Goal: Transaction & Acquisition: Purchase product/service

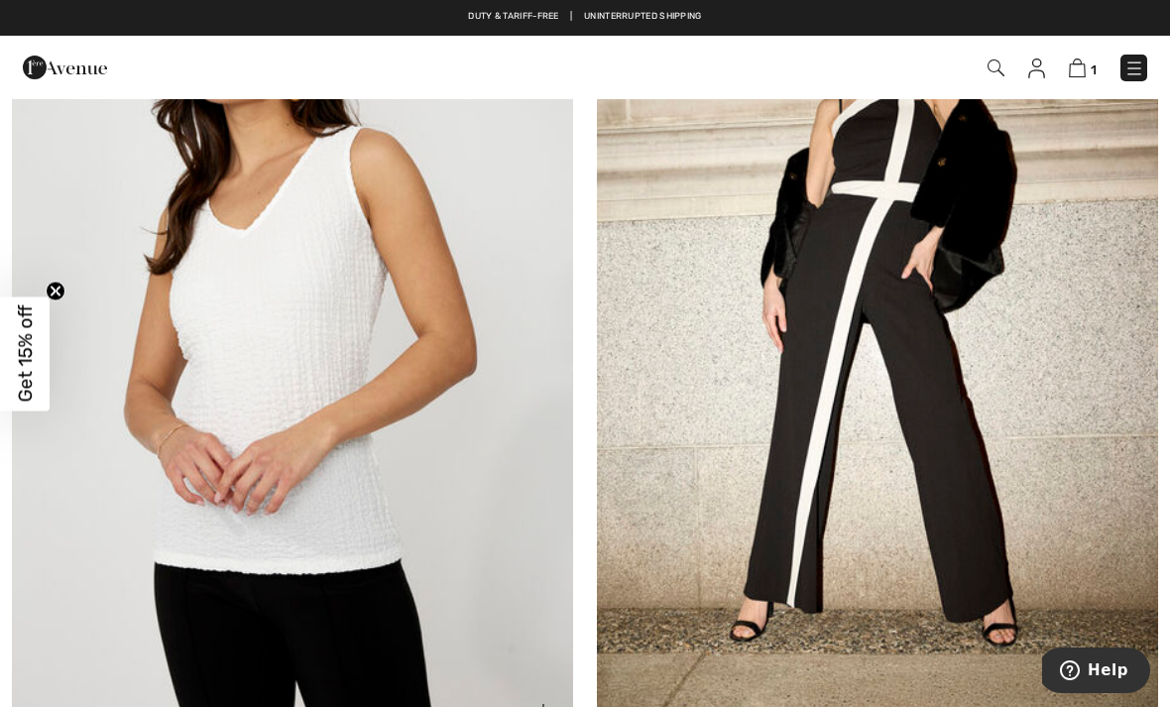
scroll to position [14832, 0]
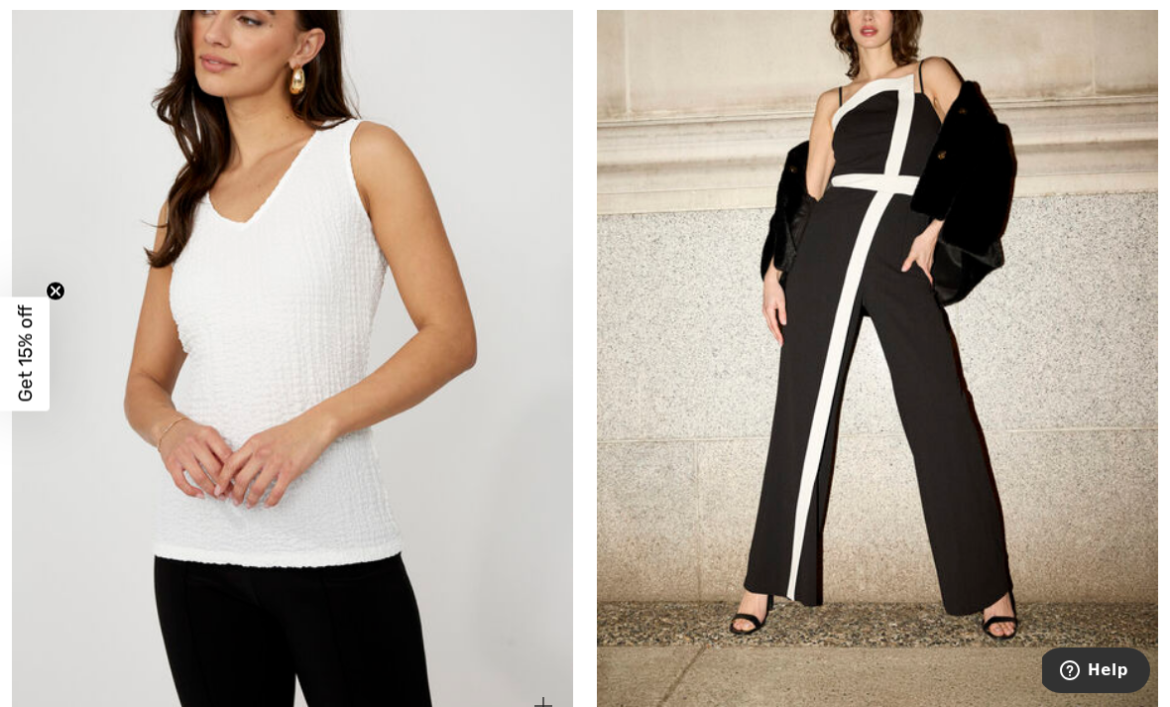
click at [247, 426] on img at bounding box center [292, 315] width 561 height 842
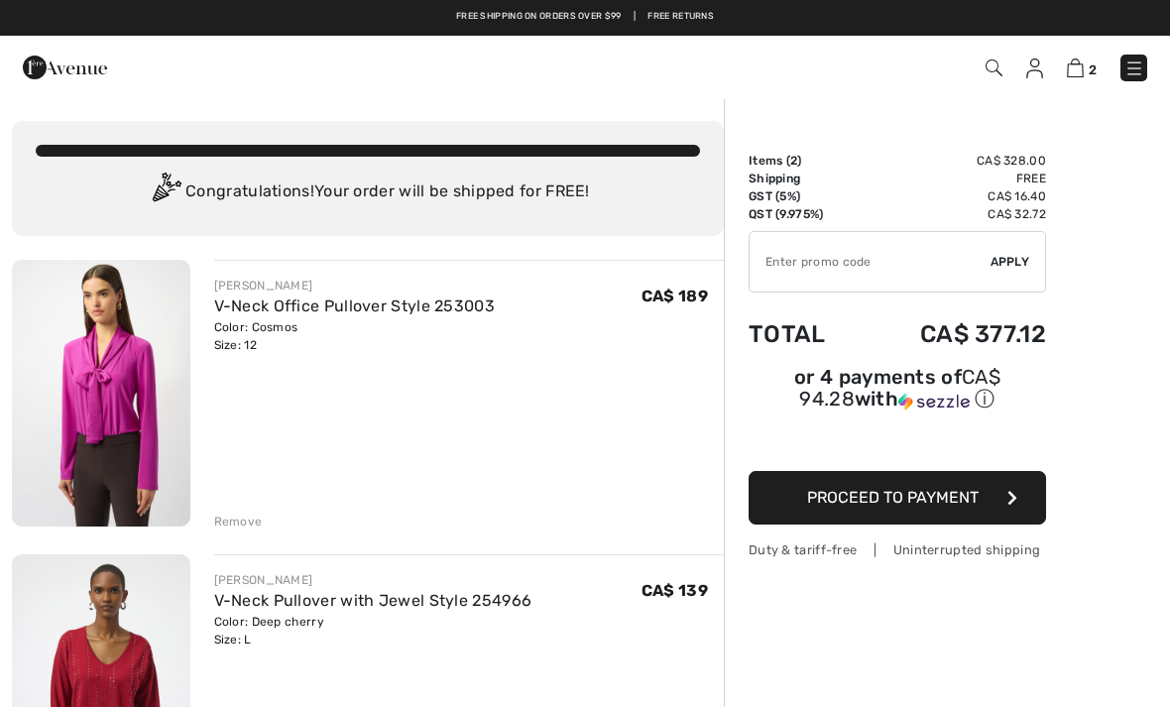
click at [241, 517] on div "Remove" at bounding box center [238, 522] width 49 height 18
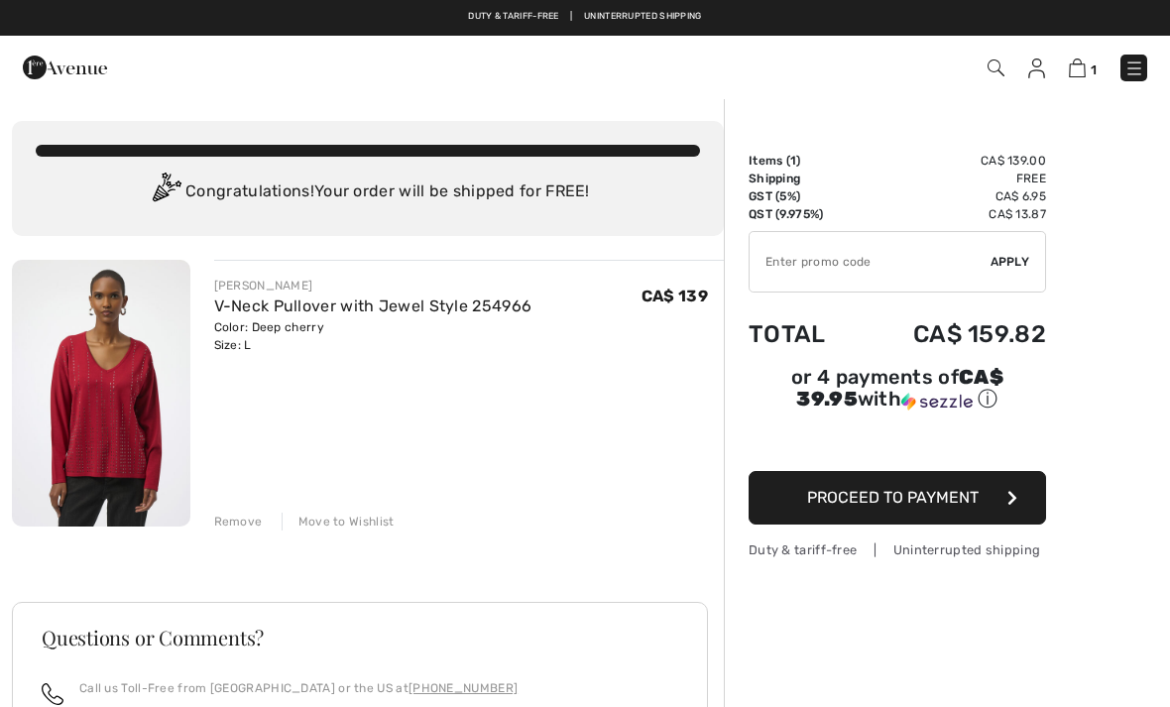
click at [1136, 64] on img at bounding box center [1135, 69] width 20 height 20
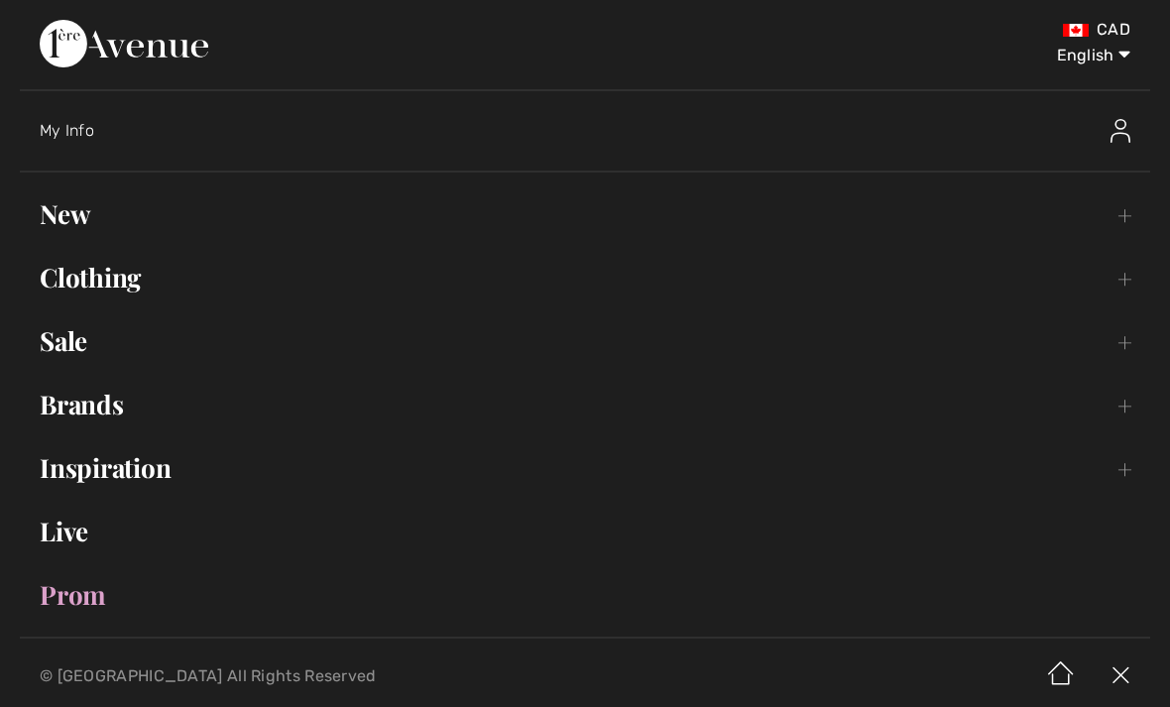
click at [141, 284] on link "Clothing Toggle submenu" at bounding box center [585, 278] width 1131 height 44
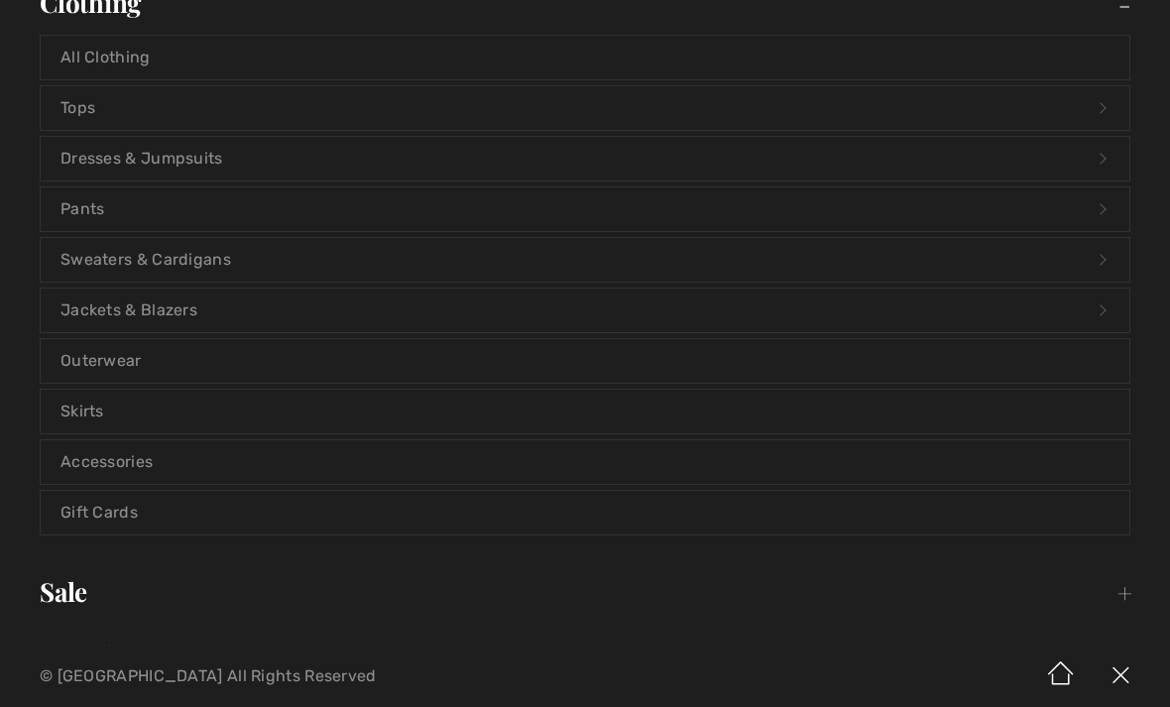
scroll to position [279, 0]
click at [128, 258] on link "Sweaters & Cardigans Open submenu" at bounding box center [585, 256] width 1089 height 44
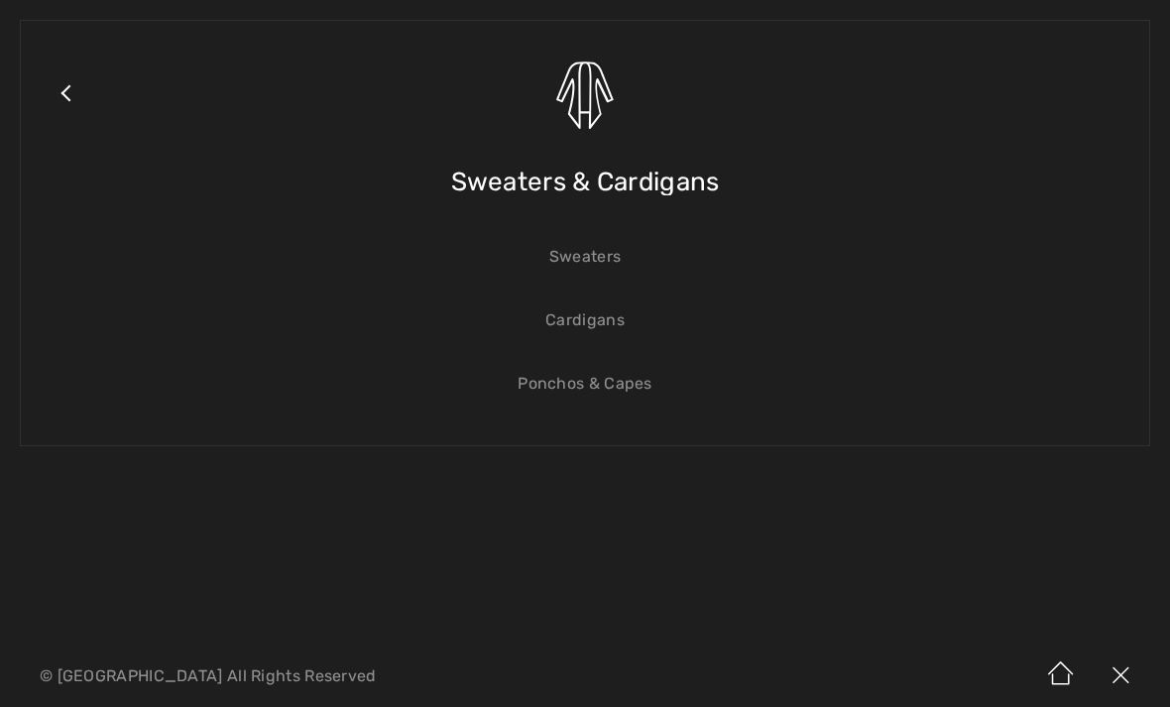
click at [586, 329] on link "Cardigans" at bounding box center [585, 321] width 1089 height 44
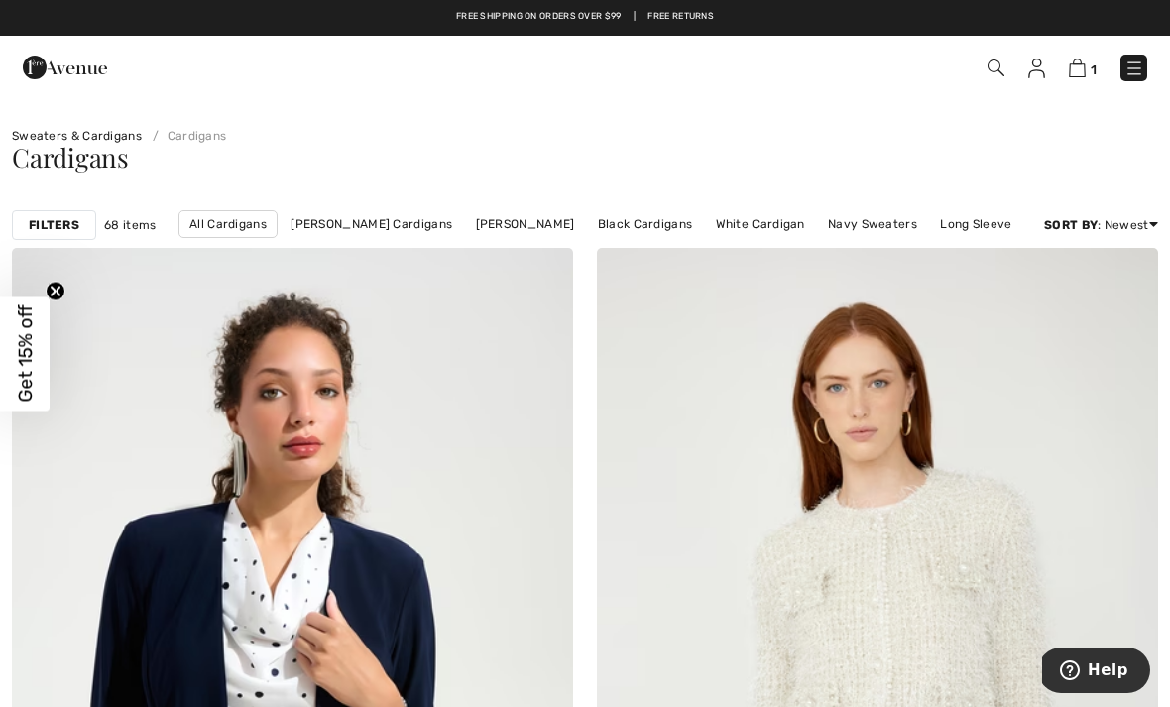
click at [1140, 65] on img at bounding box center [1135, 69] width 20 height 20
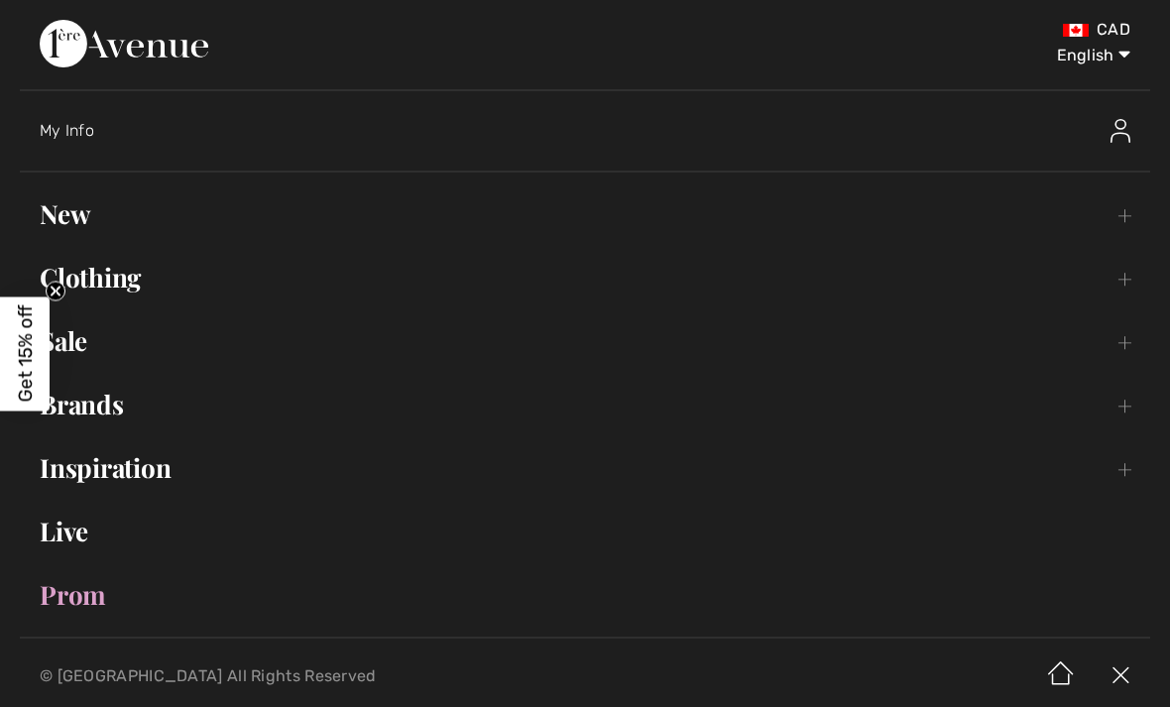
click at [122, 282] on link "Clothing Toggle submenu" at bounding box center [585, 278] width 1131 height 44
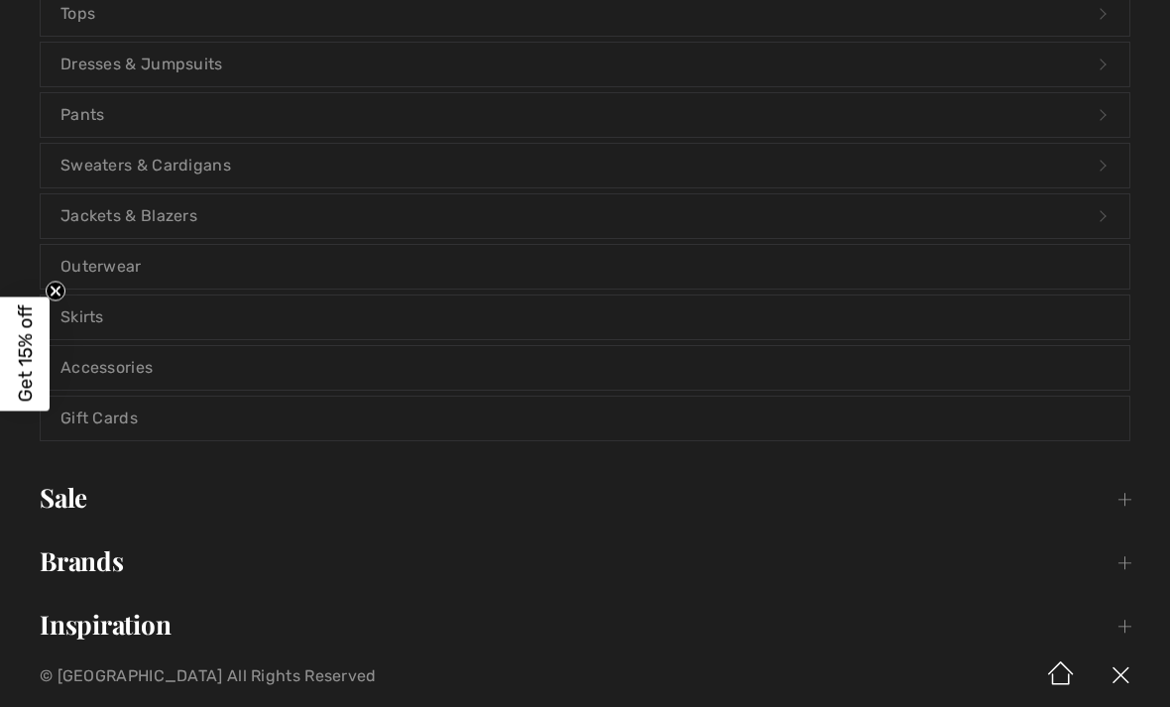
scroll to position [374, 0]
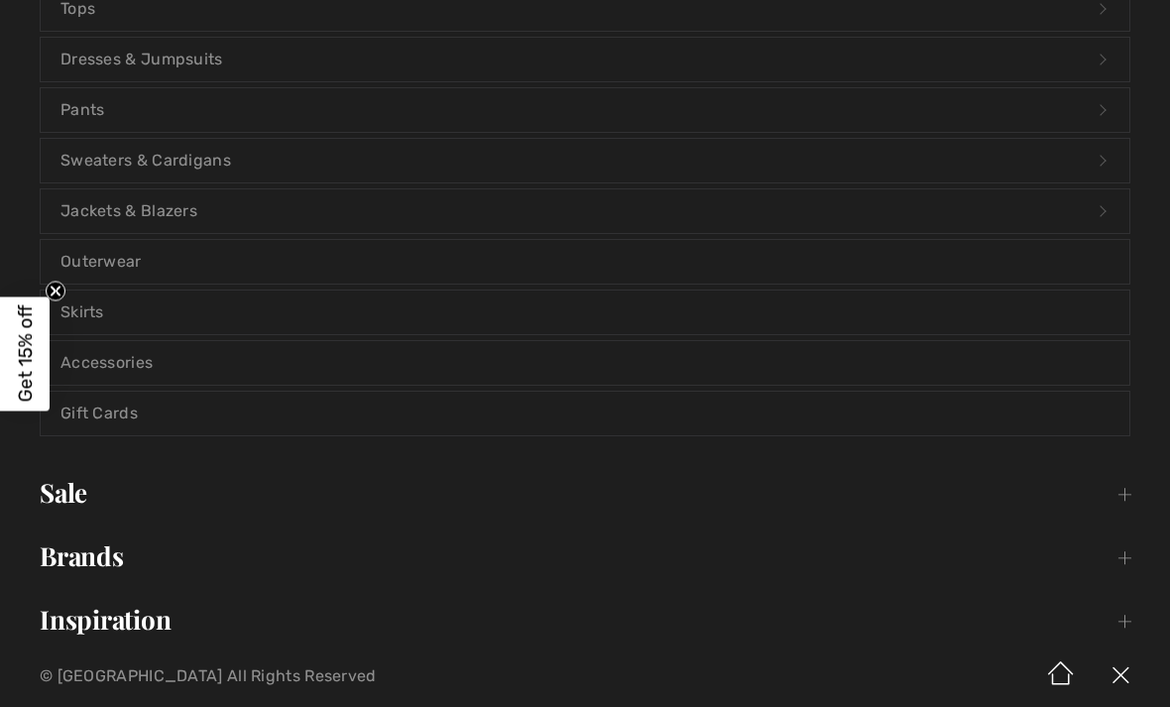
click at [628, 170] on link "Sweaters & Cardigans Open submenu" at bounding box center [585, 161] width 1089 height 44
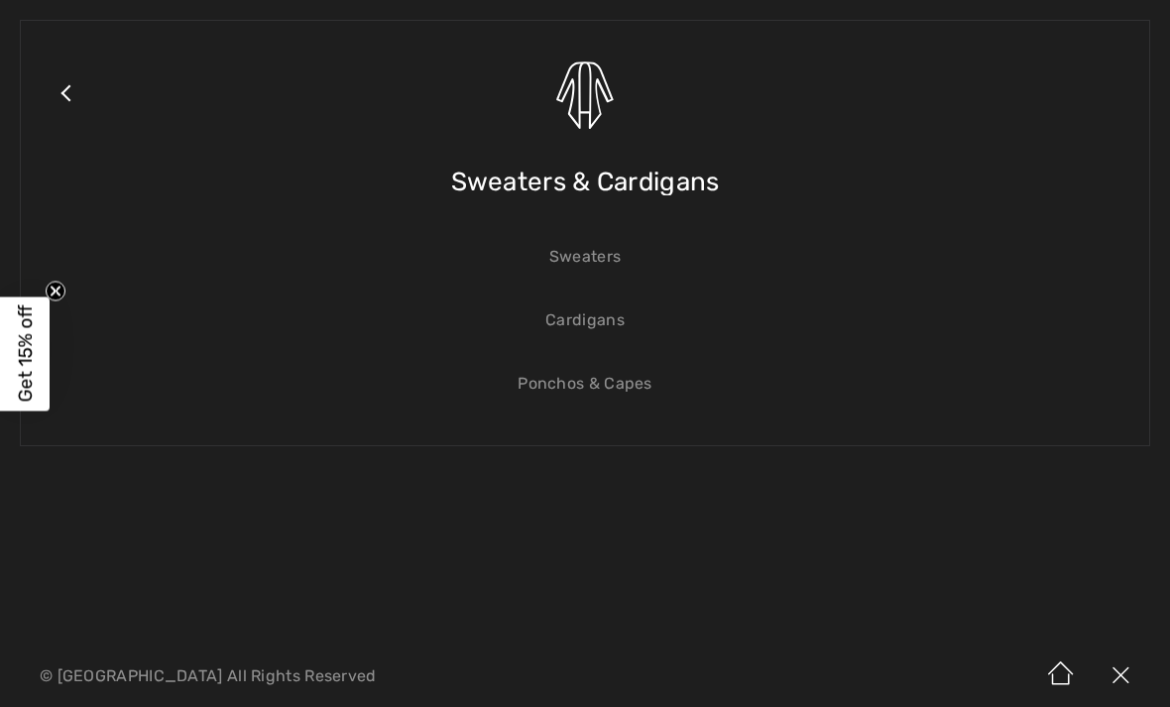
click at [579, 262] on link "Sweaters" at bounding box center [585, 257] width 1089 height 44
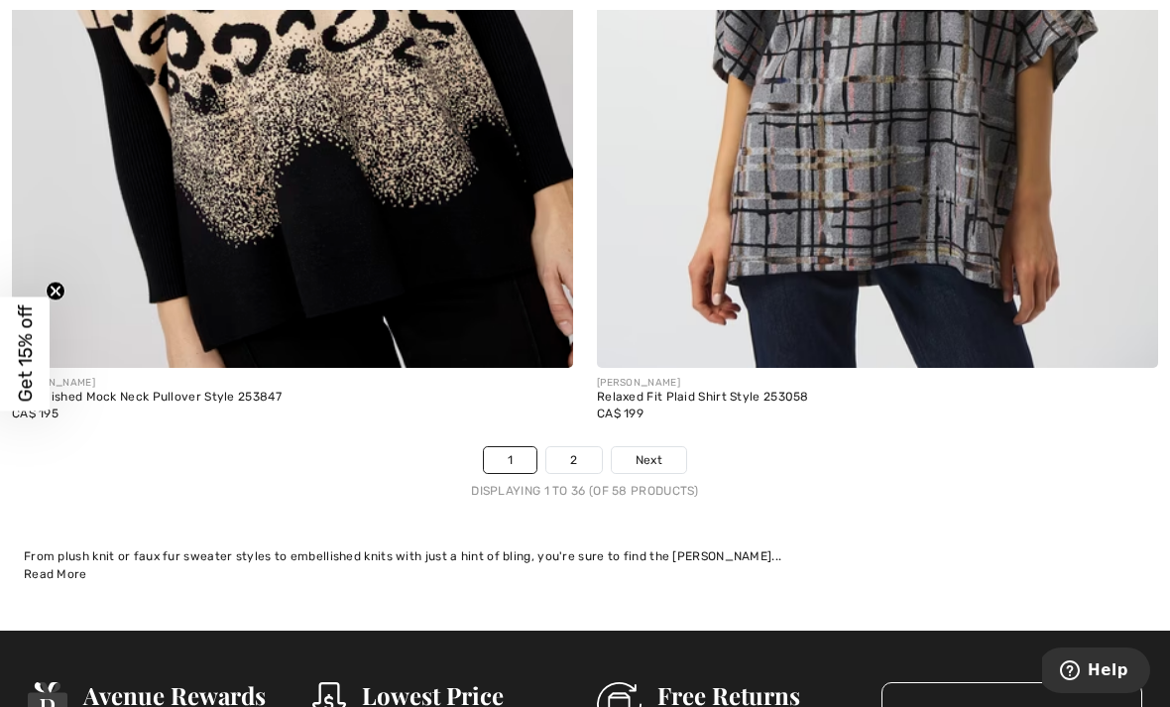
scroll to position [17182, 0]
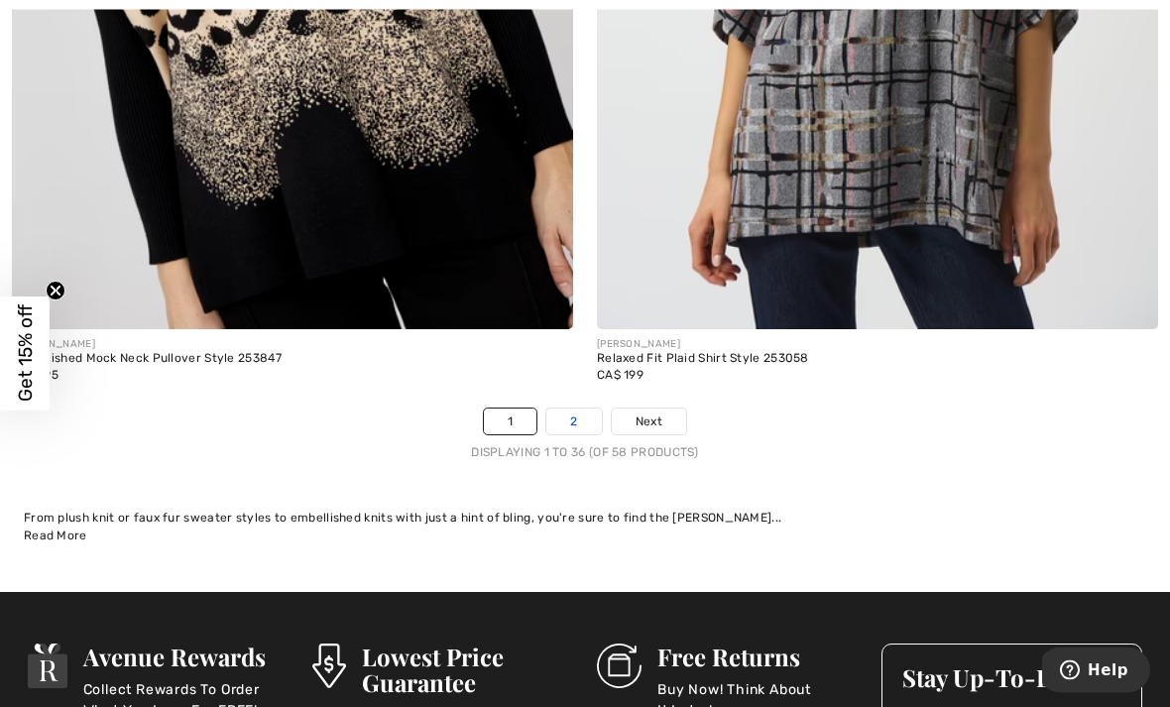
click at [592, 415] on link "2" at bounding box center [574, 423] width 55 height 26
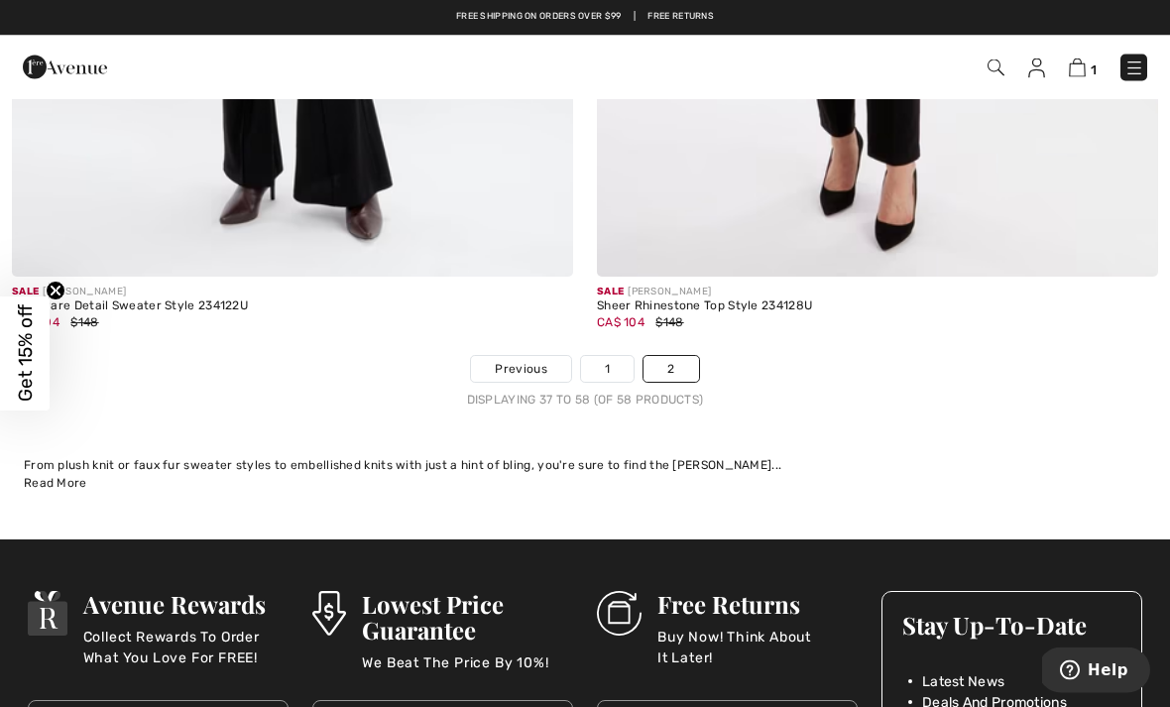
scroll to position [10362, 0]
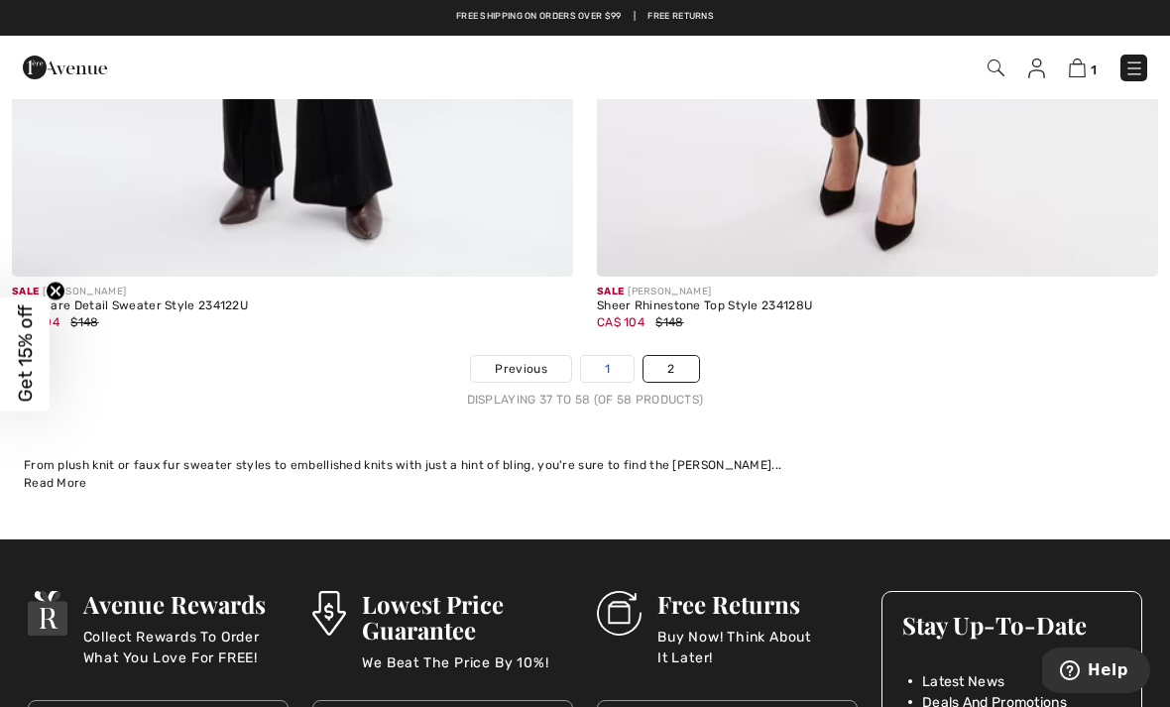
click at [607, 363] on link "1" at bounding box center [607, 369] width 53 height 26
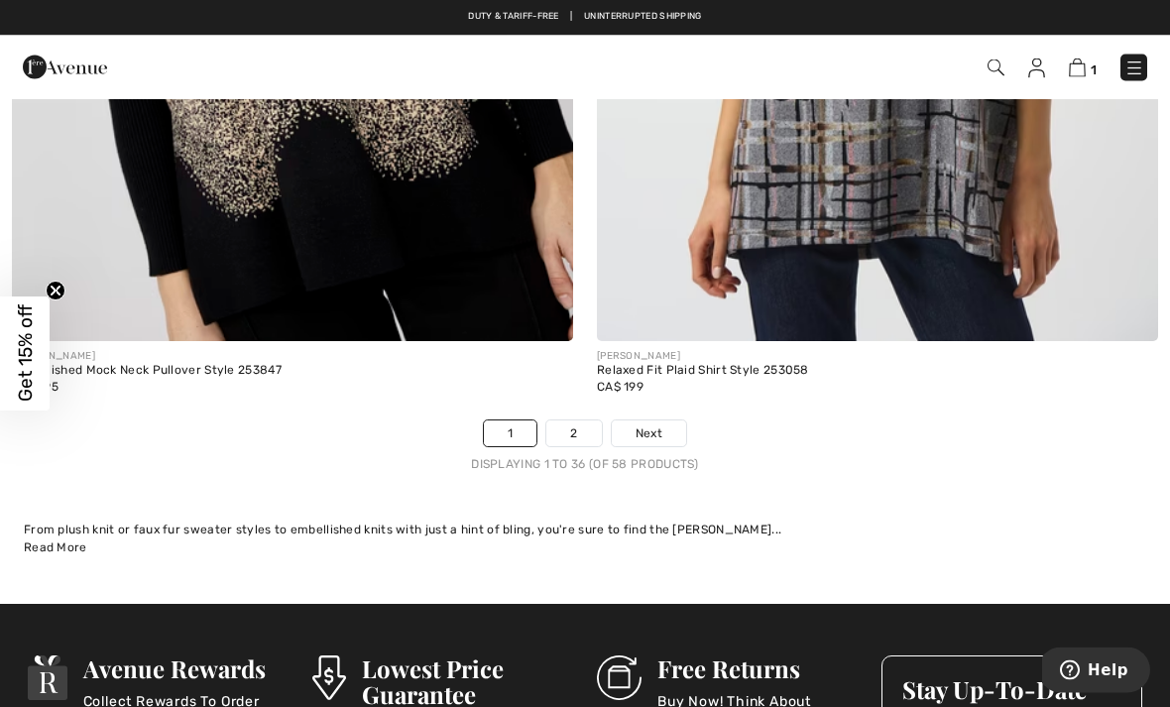
scroll to position [17171, 0]
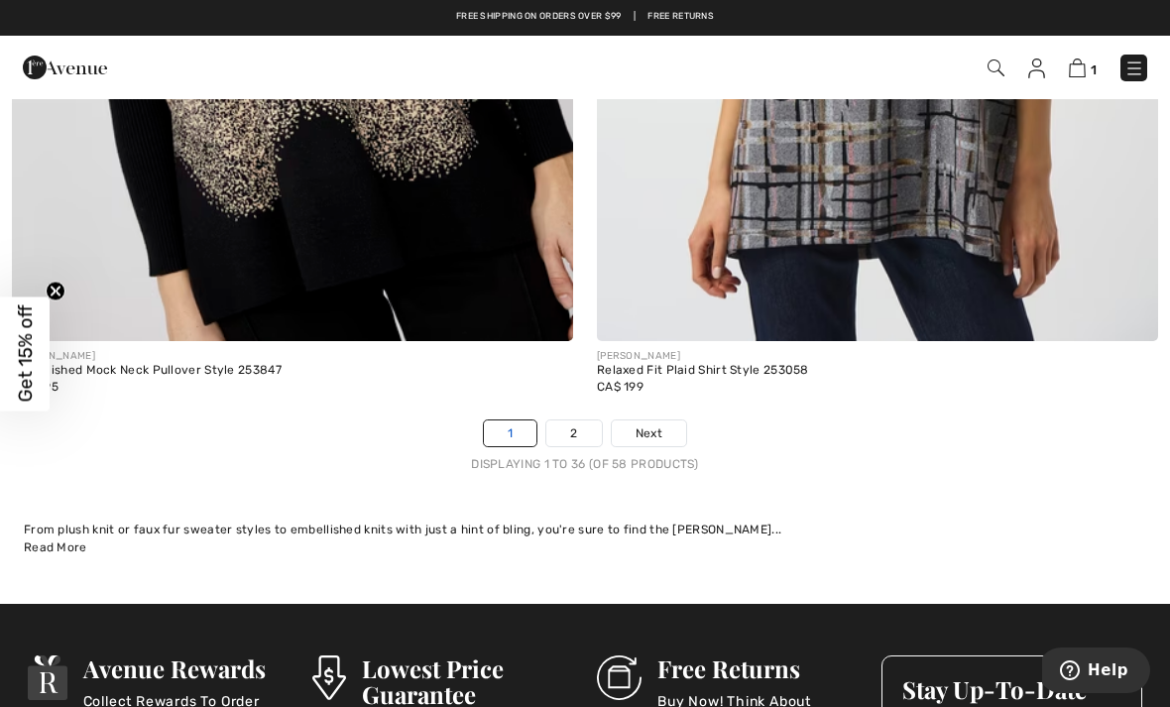
click at [495, 431] on link "1" at bounding box center [510, 434] width 53 height 26
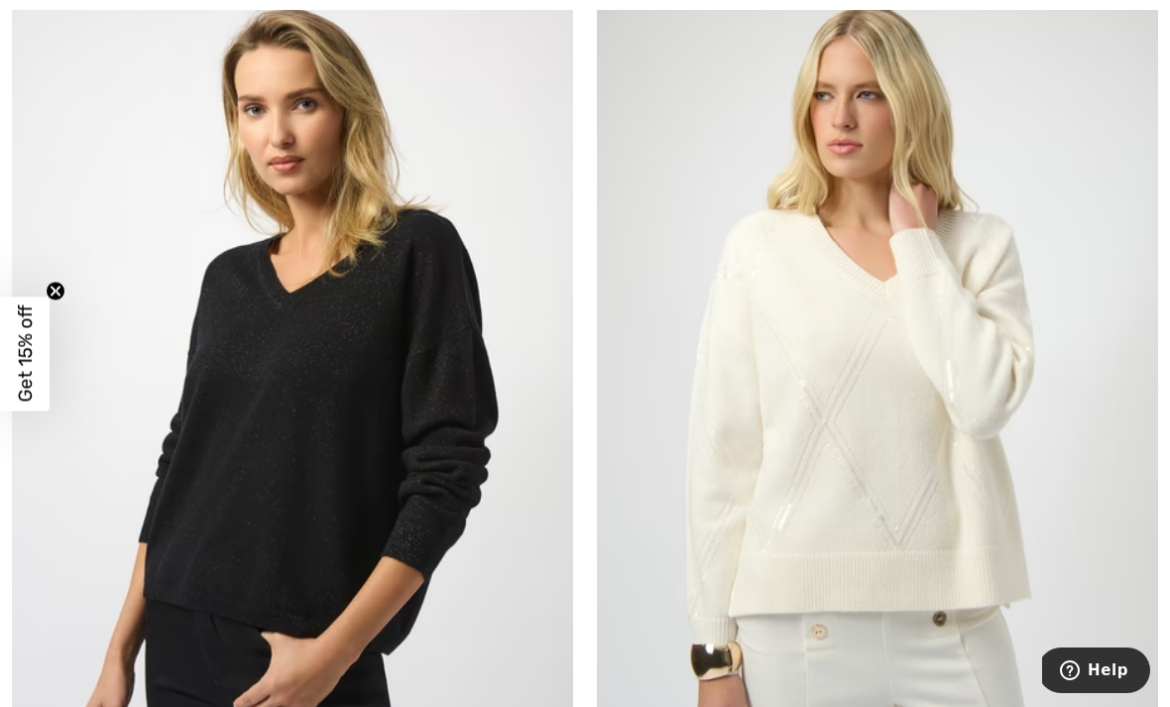
scroll to position [8917, 0]
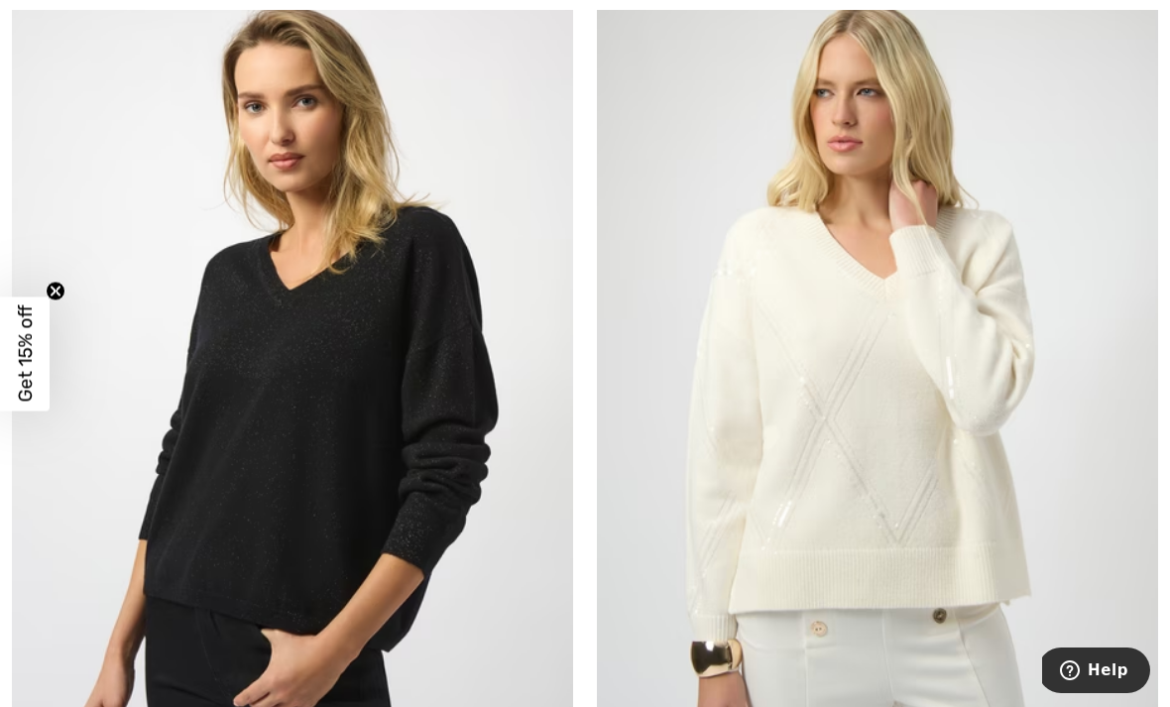
click at [967, 425] on img at bounding box center [877, 380] width 561 height 842
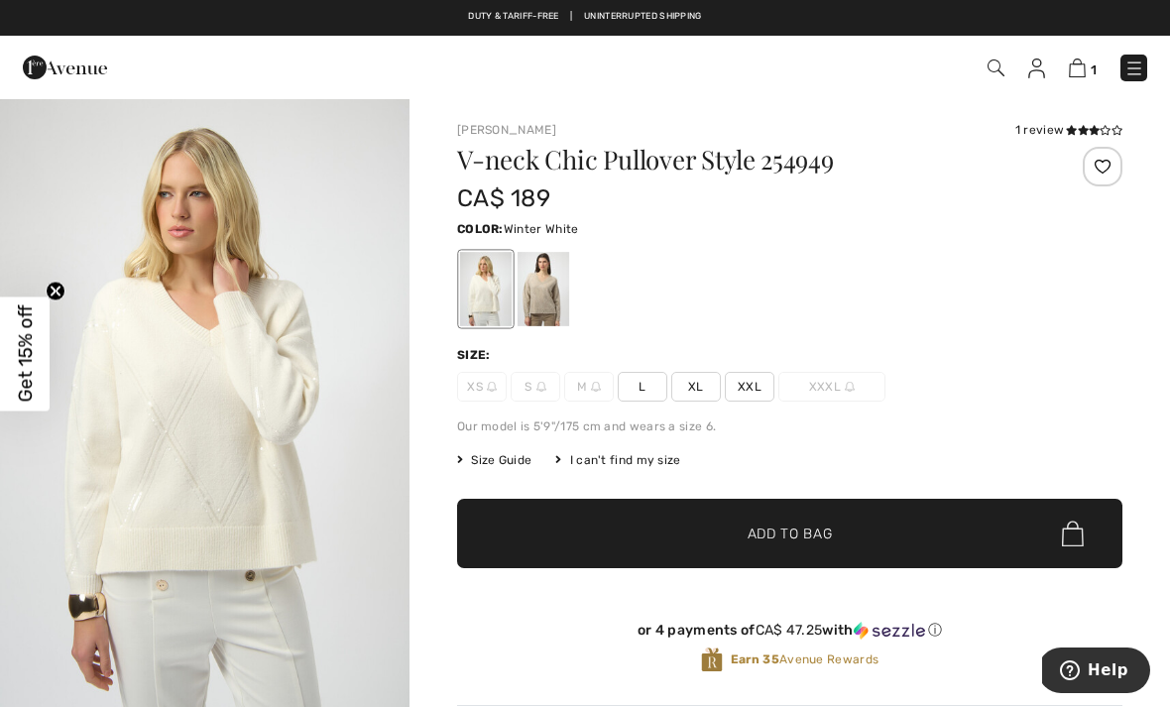
click at [533, 301] on div at bounding box center [544, 289] width 52 height 74
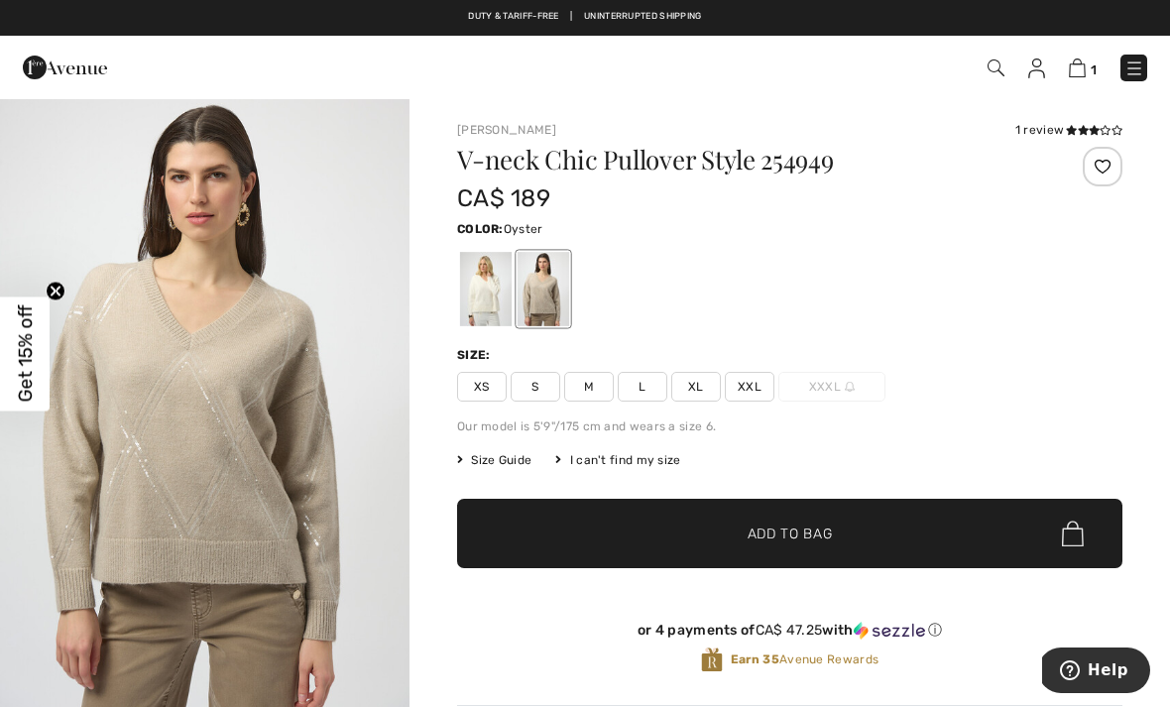
click at [549, 290] on div at bounding box center [544, 289] width 52 height 74
click at [484, 293] on div at bounding box center [486, 289] width 52 height 74
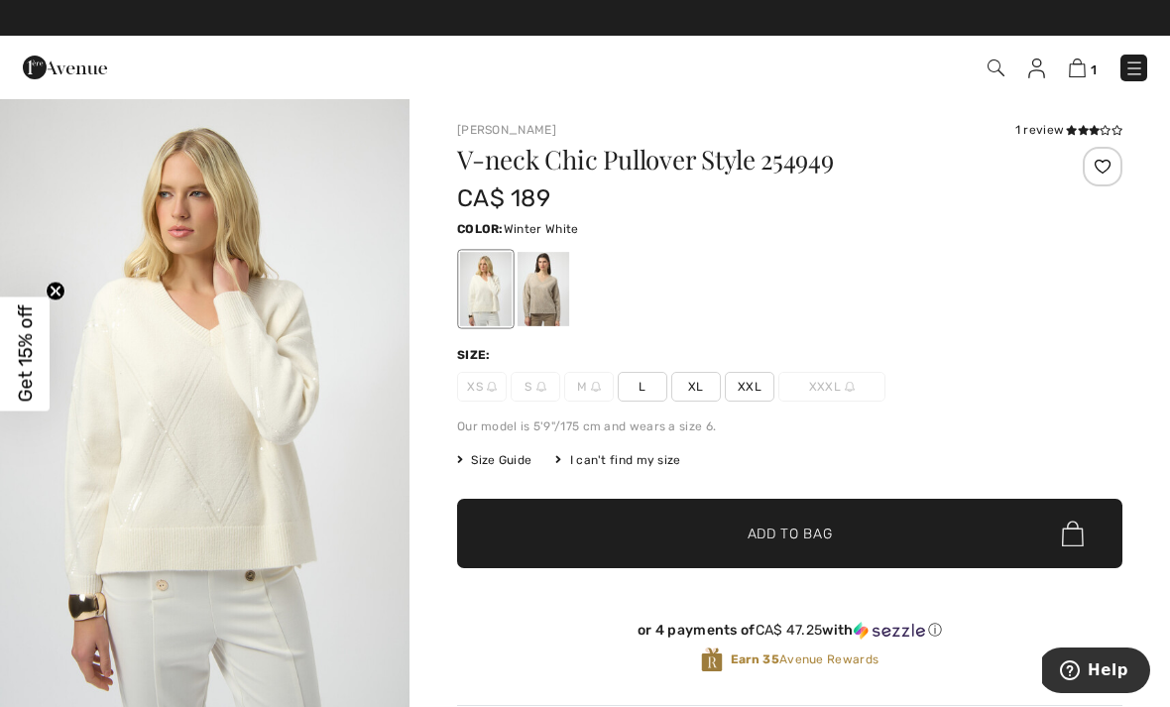
click at [561, 295] on div at bounding box center [544, 289] width 52 height 74
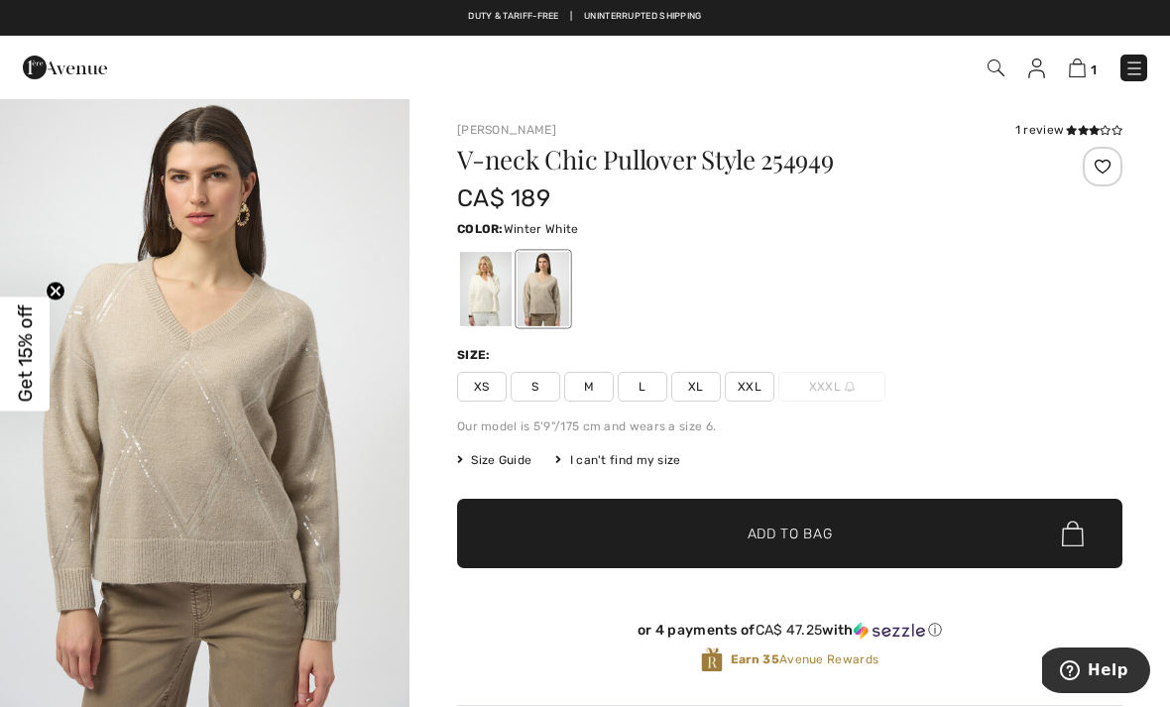
click at [493, 299] on div at bounding box center [486, 289] width 52 height 74
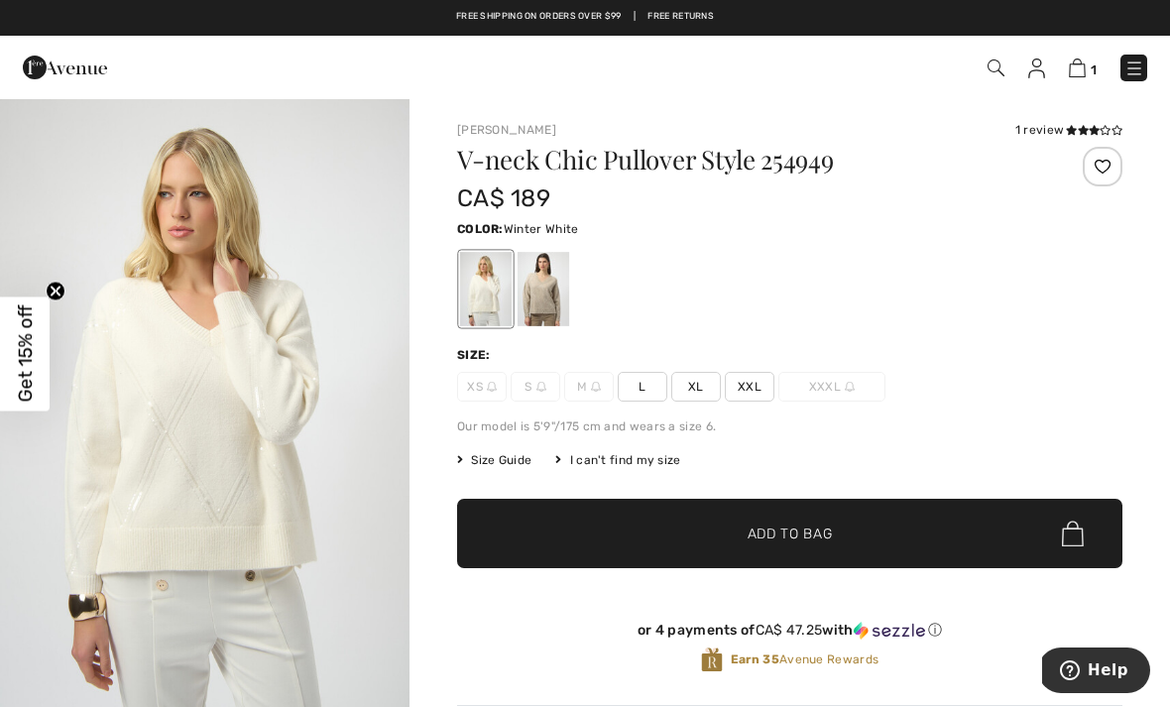
click at [548, 315] on div at bounding box center [544, 289] width 52 height 74
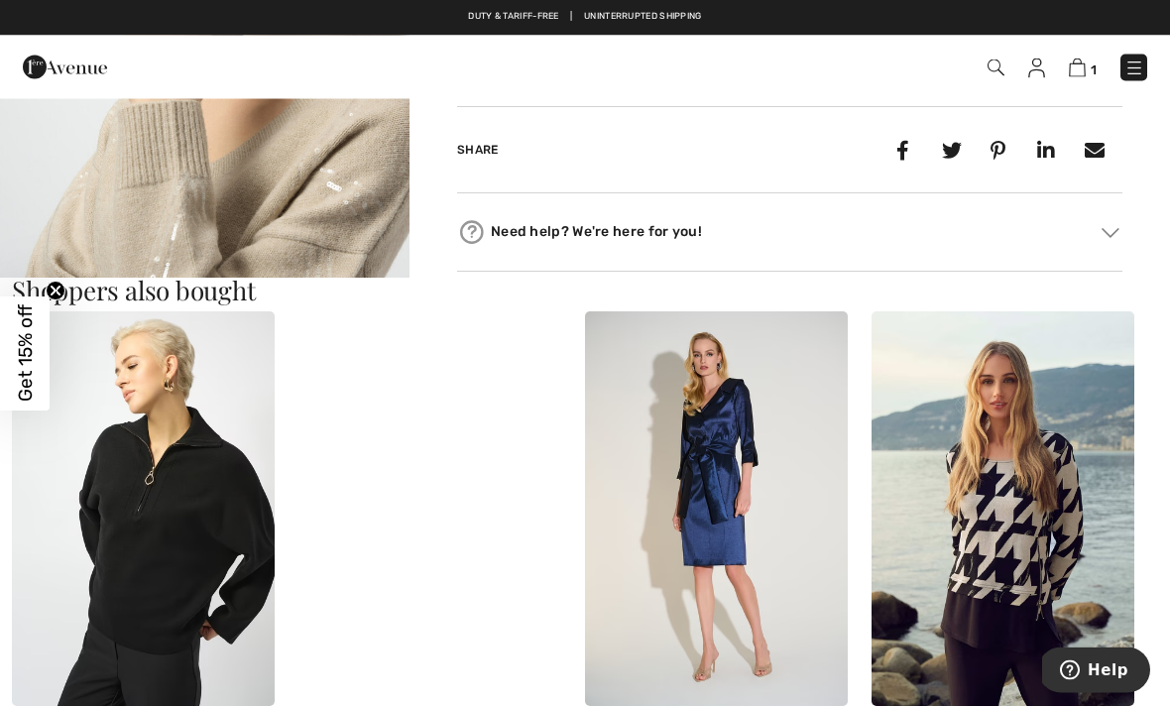
scroll to position [920, 0]
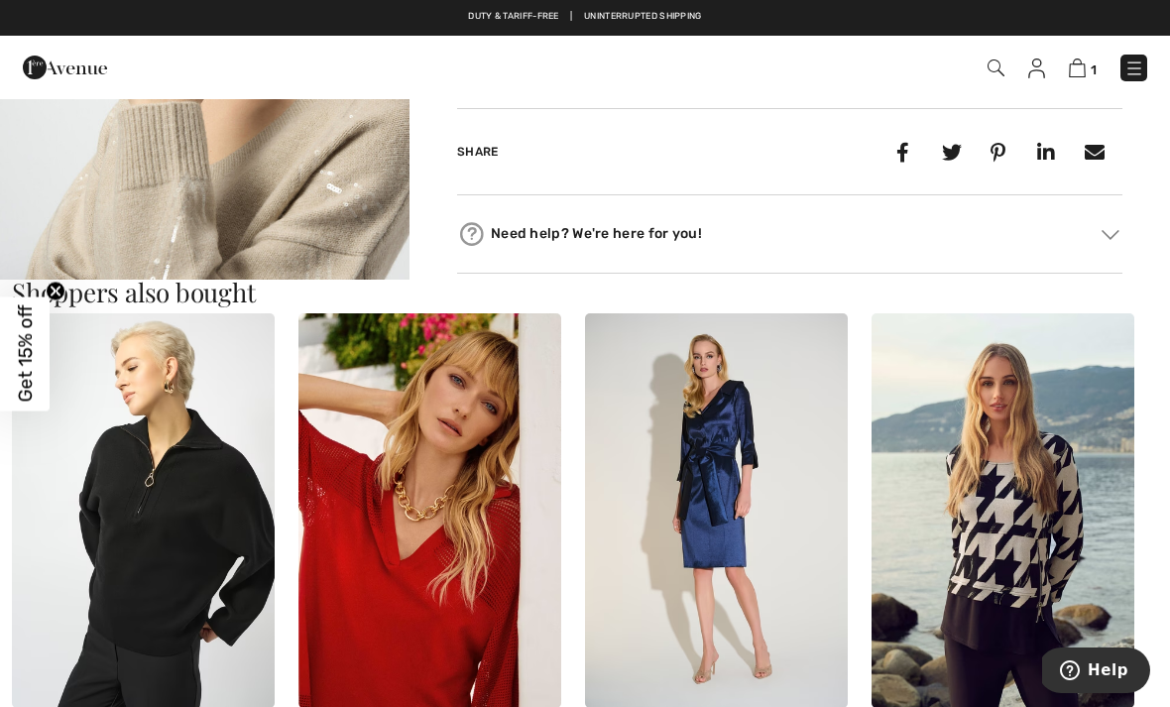
click at [418, 591] on img at bounding box center [430, 510] width 263 height 395
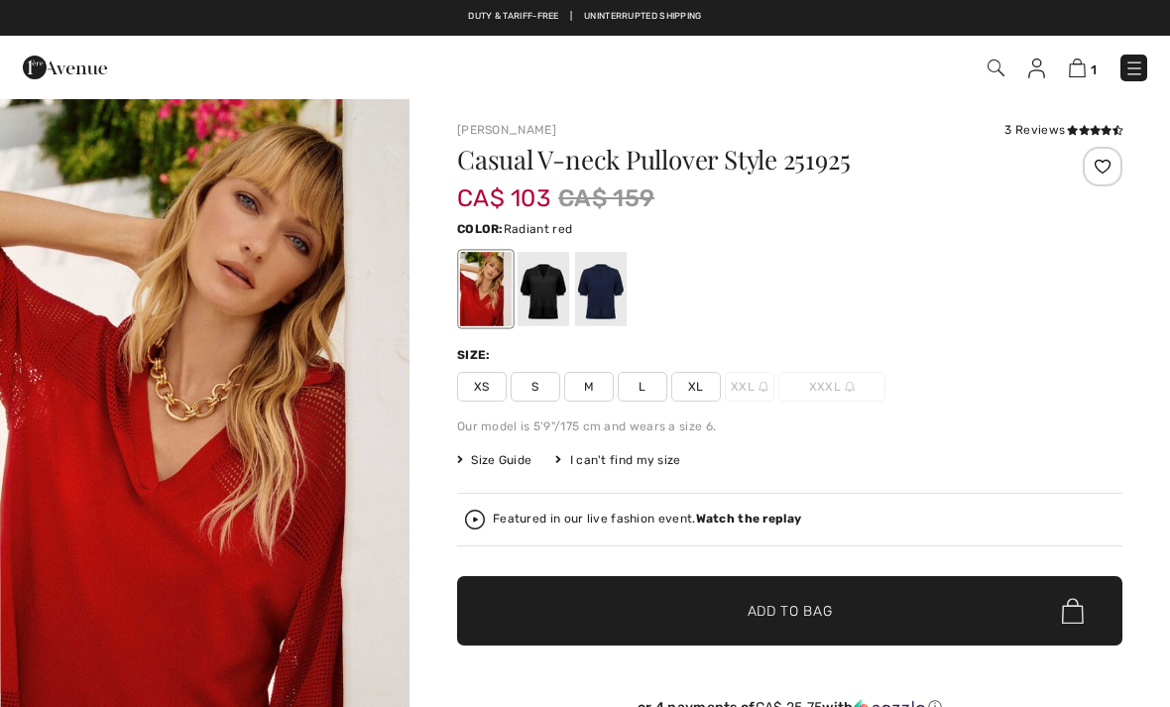
checkbox input "true"
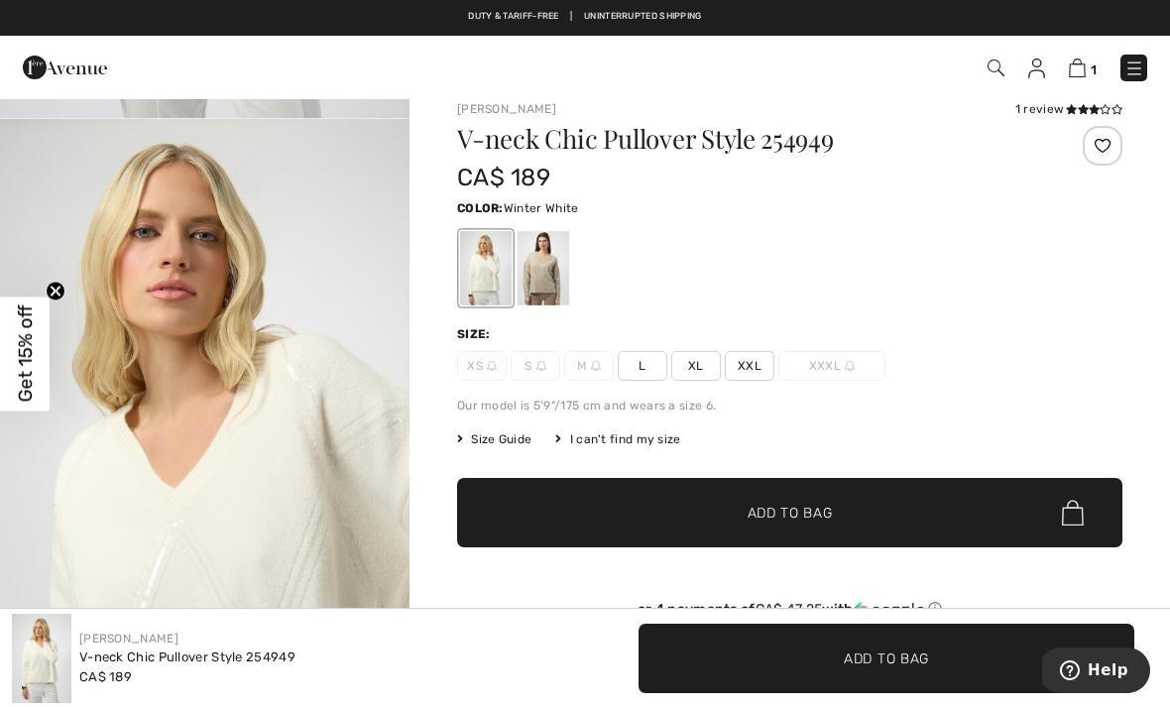
scroll to position [22, 0]
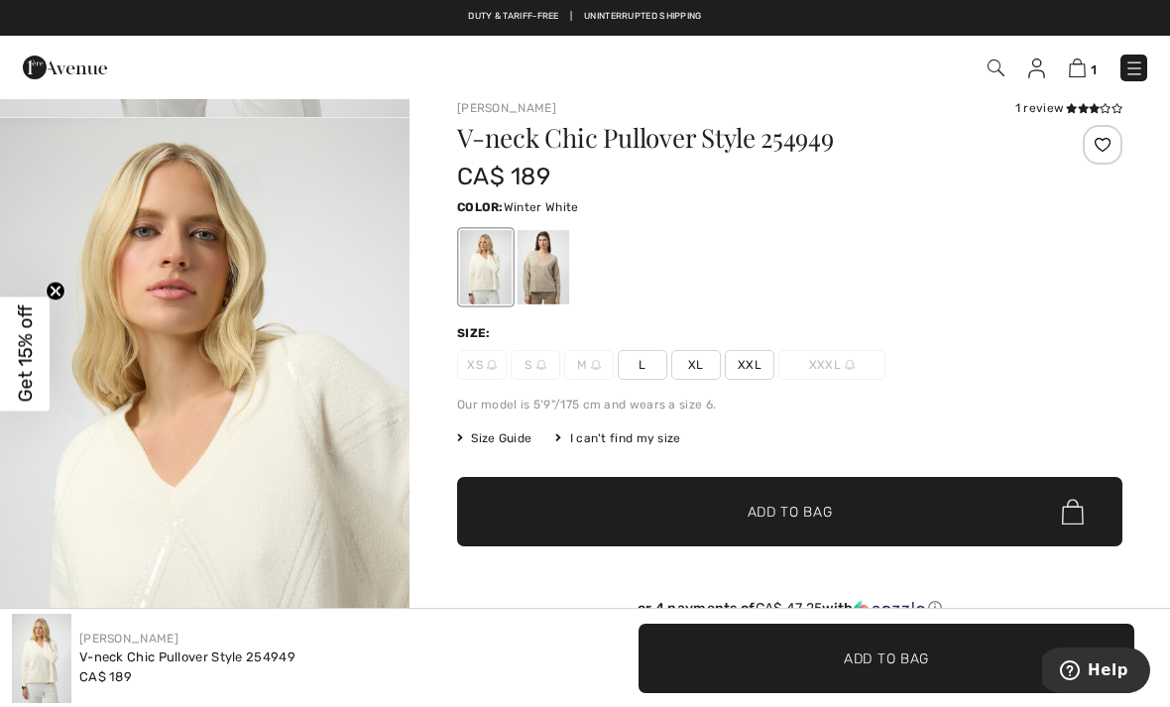
click at [645, 368] on span "L" at bounding box center [643, 365] width 50 height 30
click at [971, 507] on span "✔ Added to Bag Add to Bag" at bounding box center [790, 511] width 666 height 69
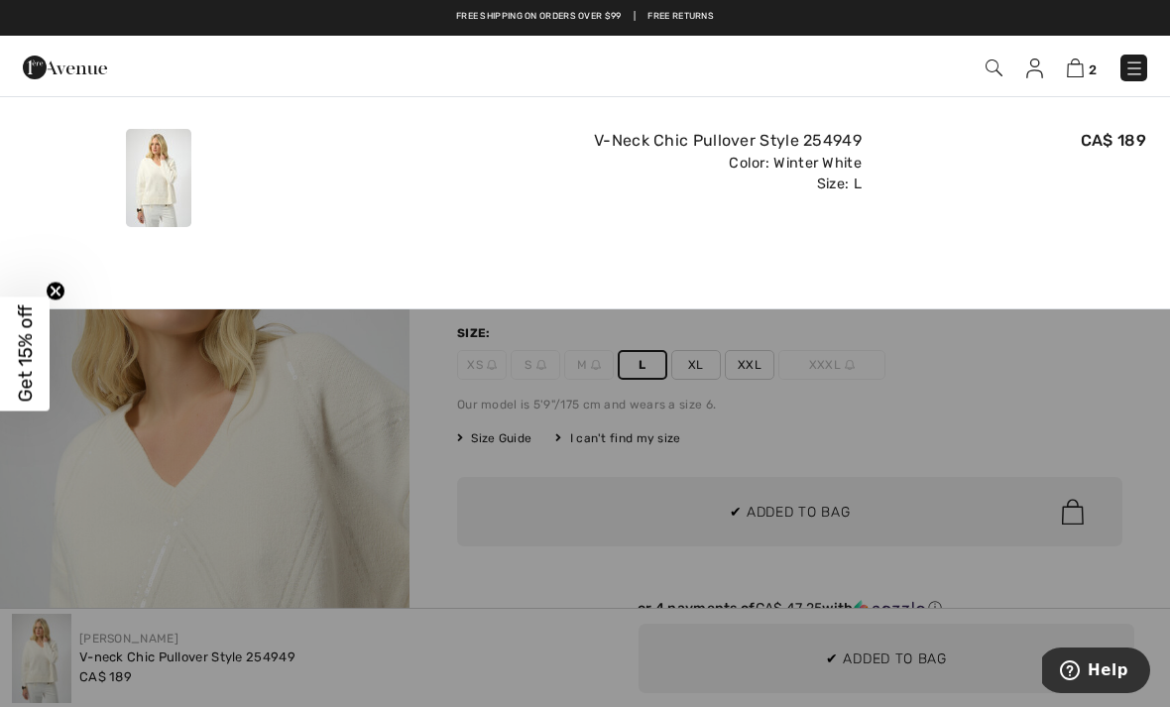
scroll to position [0, 0]
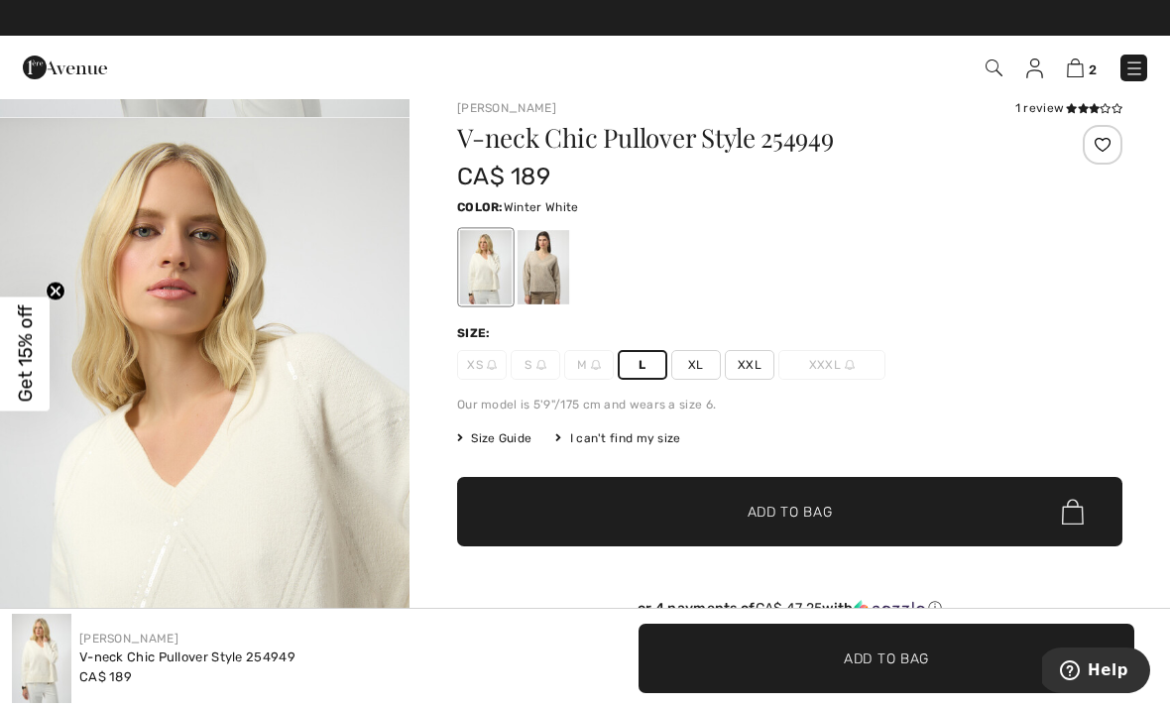
click at [1082, 93] on div "2 Added to Bag Joseph Ribkoff V-neck Pullover With Jewel Style 254966 CA$ 139 C…" at bounding box center [585, 67] width 1170 height 63
click at [1083, 61] on img at bounding box center [1075, 68] width 17 height 19
